Goal: Transaction & Acquisition: Subscribe to service/newsletter

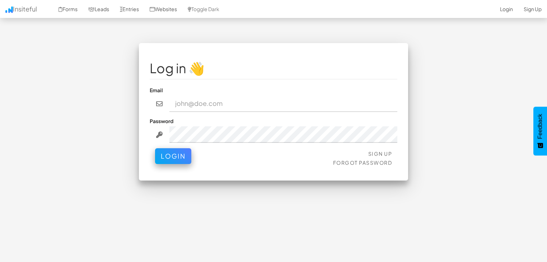
click at [235, 101] on input "email" at bounding box center [284, 104] width 228 height 17
type input "[EMAIL_ADDRESS][DOMAIN_NAME]"
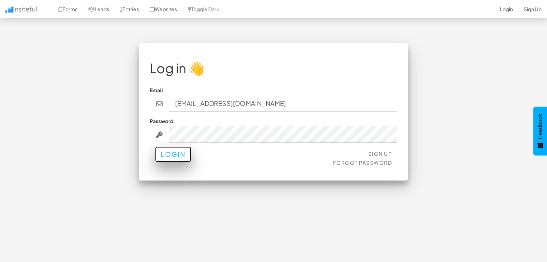
click at [172, 153] on button "Login" at bounding box center [173, 155] width 36 height 16
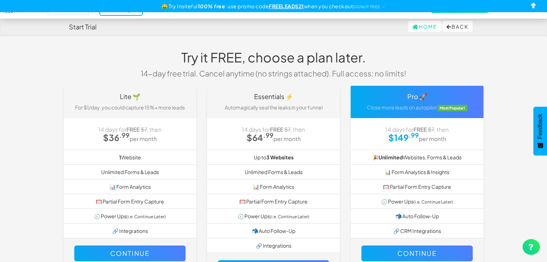
click at [74, 28] on h4 "Start Trial" at bounding box center [83, 26] width 28 height 7
drag, startPoint x: 111, startPoint y: 23, endPoint x: 401, endPoint y: 8, distance: 290.7
click at [128, 20] on div "Home Back" at bounding box center [274, 26] width 410 height 17
click at [455, 23] on button "Back" at bounding box center [458, 26] width 31 height 11
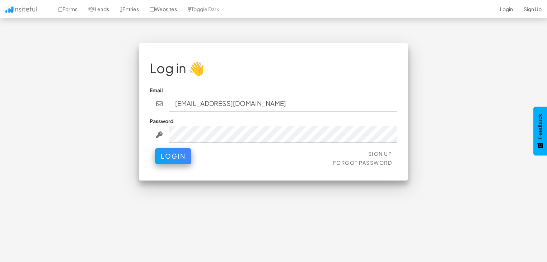
click at [385, 54] on div "Log in 👋 Email snehamolebiju@gmail.com Password Sign Up Forgot Password Login <…" at bounding box center [273, 112] width 269 height 138
click at [197, 107] on input "email" at bounding box center [284, 104] width 228 height 17
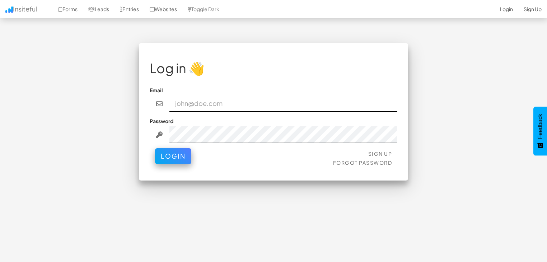
type input "snehamolebiju@gmail.com"
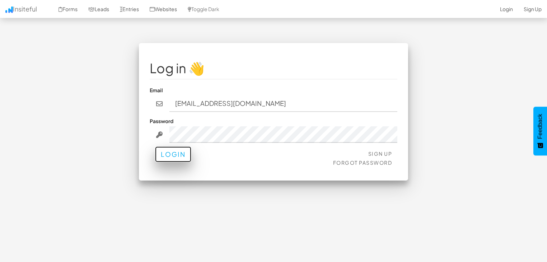
click at [179, 156] on button "Login" at bounding box center [173, 155] width 36 height 16
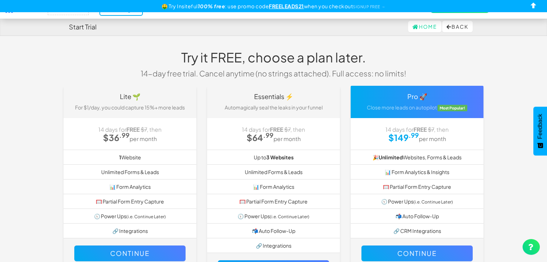
scroll to position [36, 0]
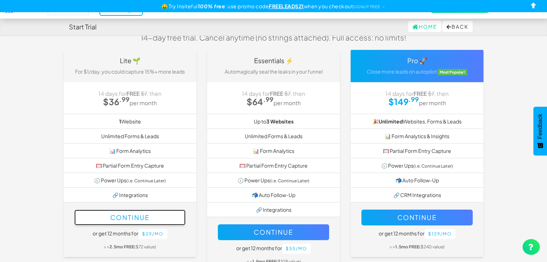
click at [145, 216] on button "Continue" at bounding box center [129, 218] width 111 height 16
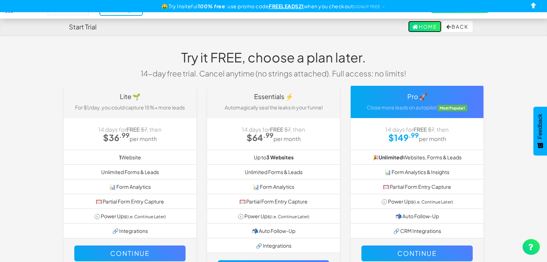
click at [418, 24] on link "Home" at bounding box center [424, 26] width 33 height 11
click at [278, 6] on u "FREELEADS21" at bounding box center [286, 6] width 35 height 6
click at [375, 5] on link "SIGNUP FREE →" at bounding box center [369, 6] width 33 height 5
click at [372, 6] on link "SIGNUP FREE →" at bounding box center [369, 6] width 33 height 5
click at [289, 5] on u "FREELEADS21" at bounding box center [286, 6] width 35 height 6
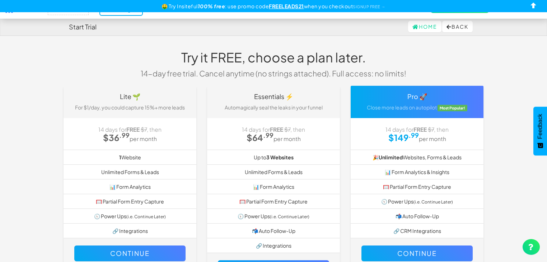
click at [77, 31] on h4 "Start Trial" at bounding box center [83, 26] width 28 height 7
